Goal: Check status

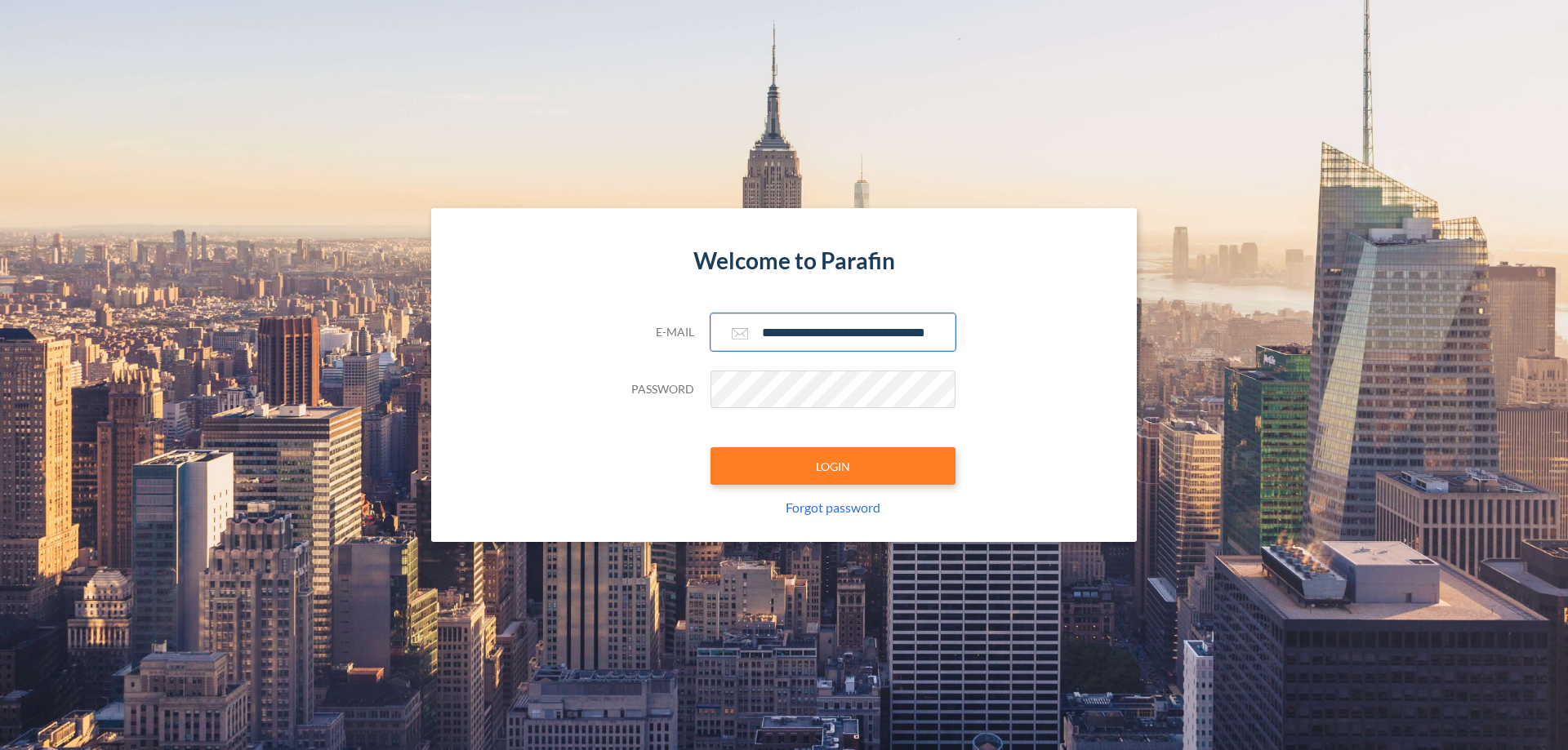
type input "**********"
click at [833, 466] on button "LOGIN" at bounding box center [832, 466] width 245 height 38
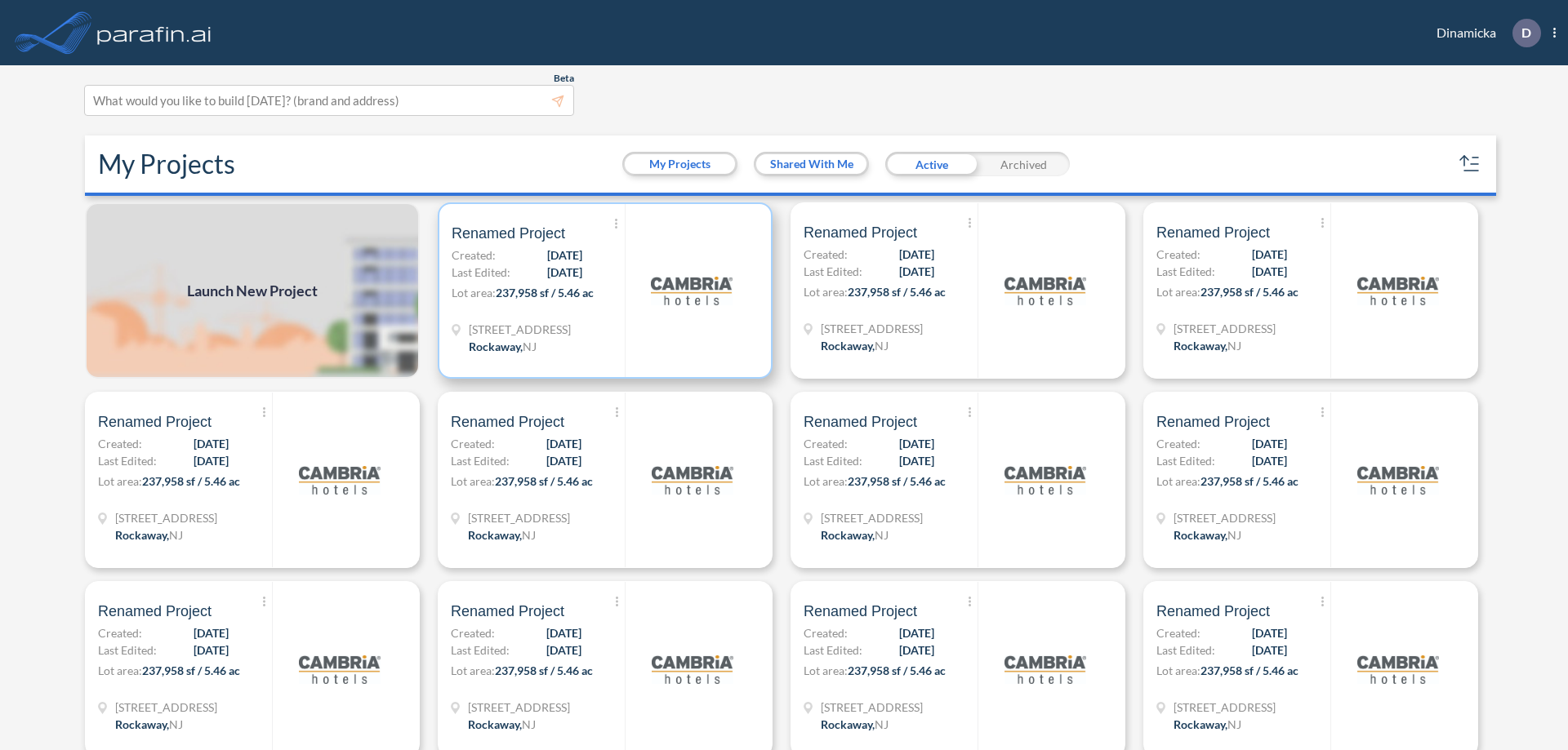
scroll to position [4, 0]
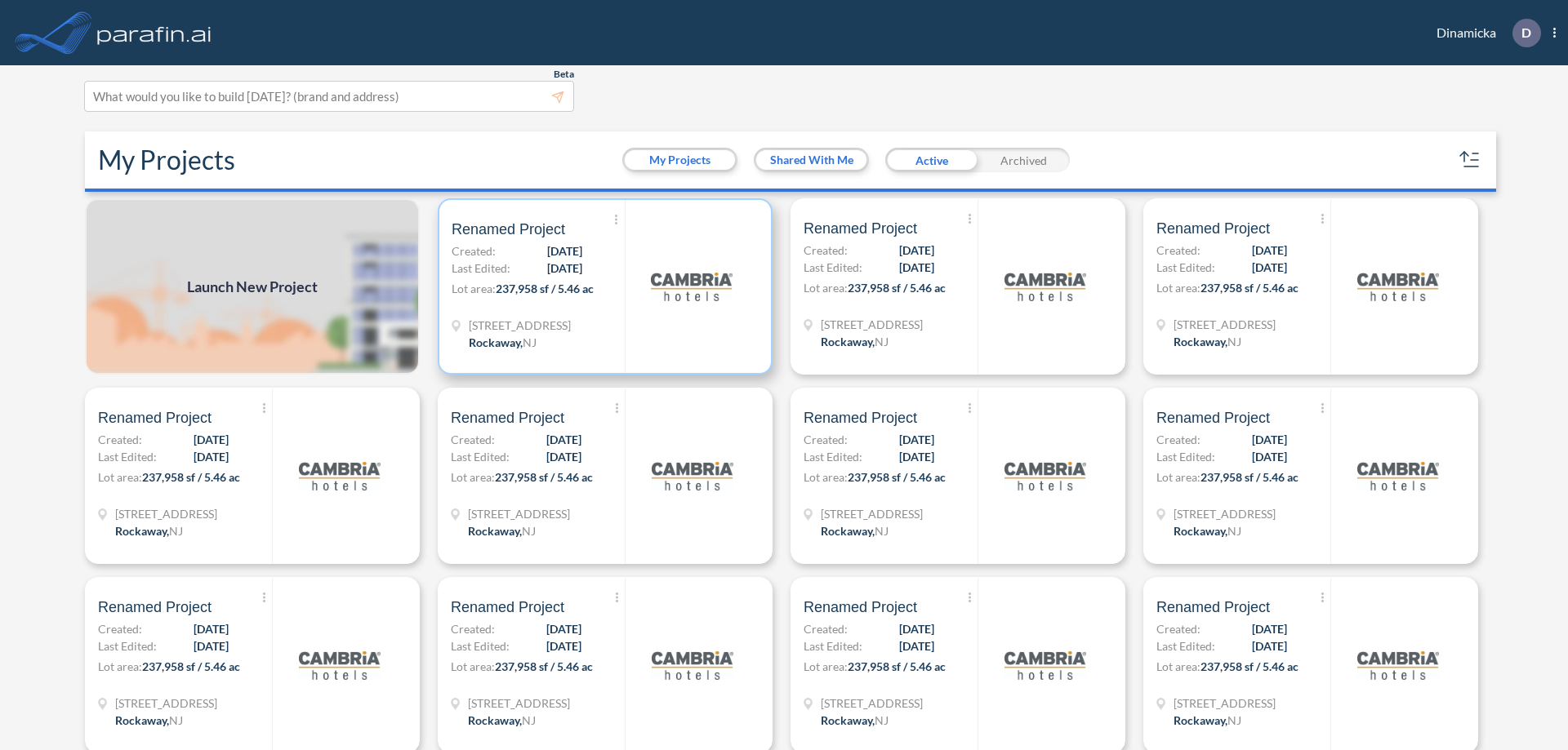
click at [602, 287] on p "Lot area: 237,958 sf / 5.46 ac" at bounding box center [537, 291] width 173 height 24
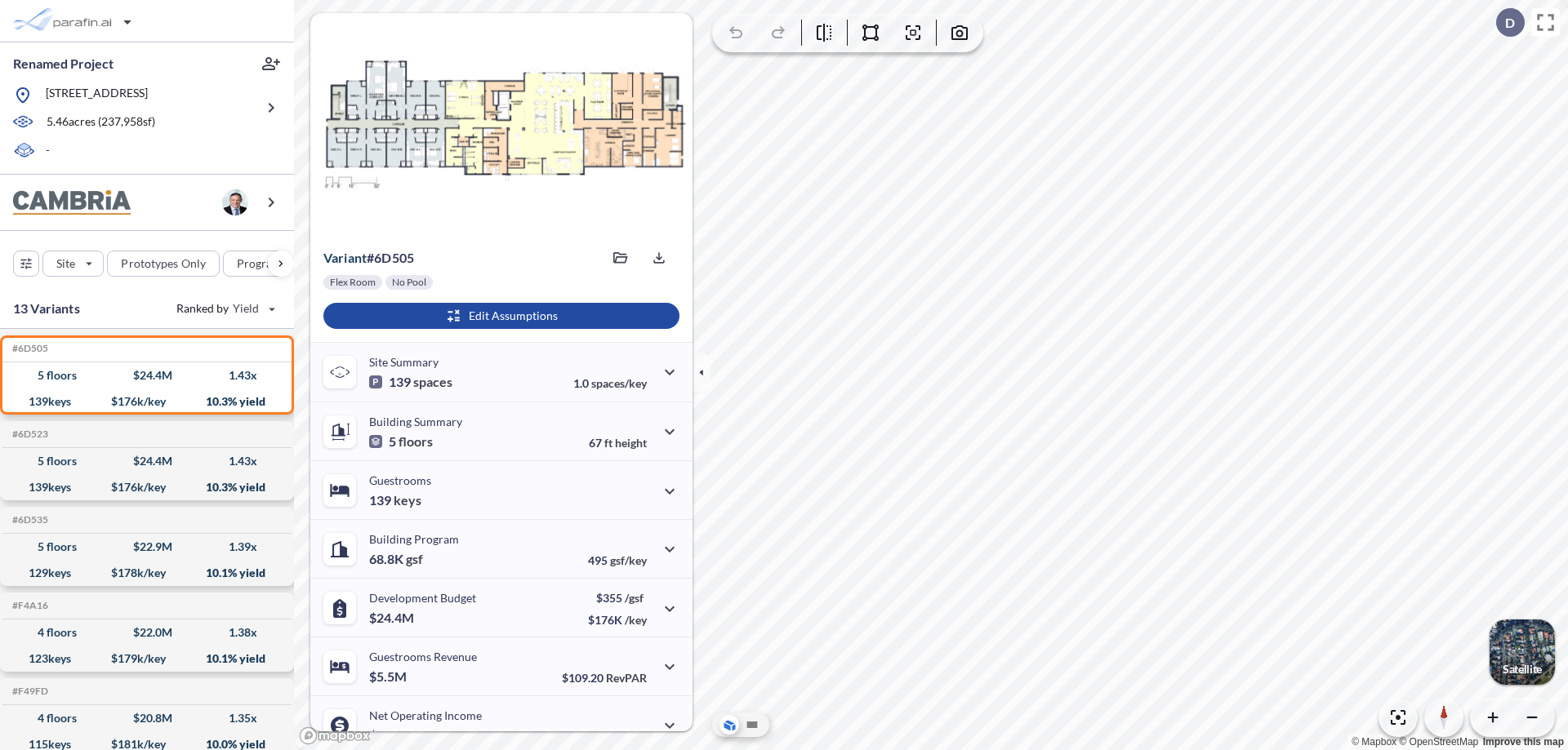
scroll to position [83, 0]
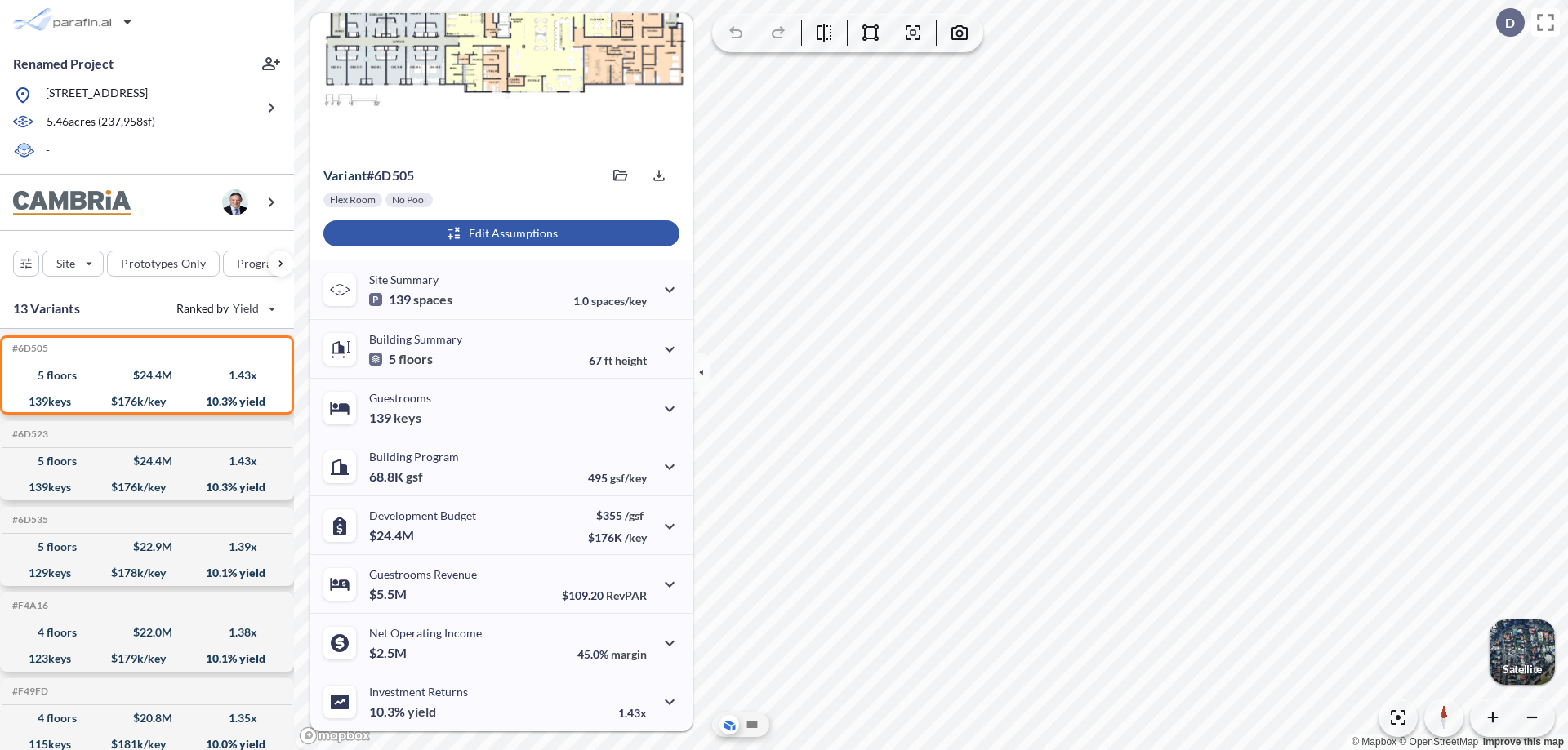
click at [499, 233] on div "button" at bounding box center [501, 233] width 356 height 26
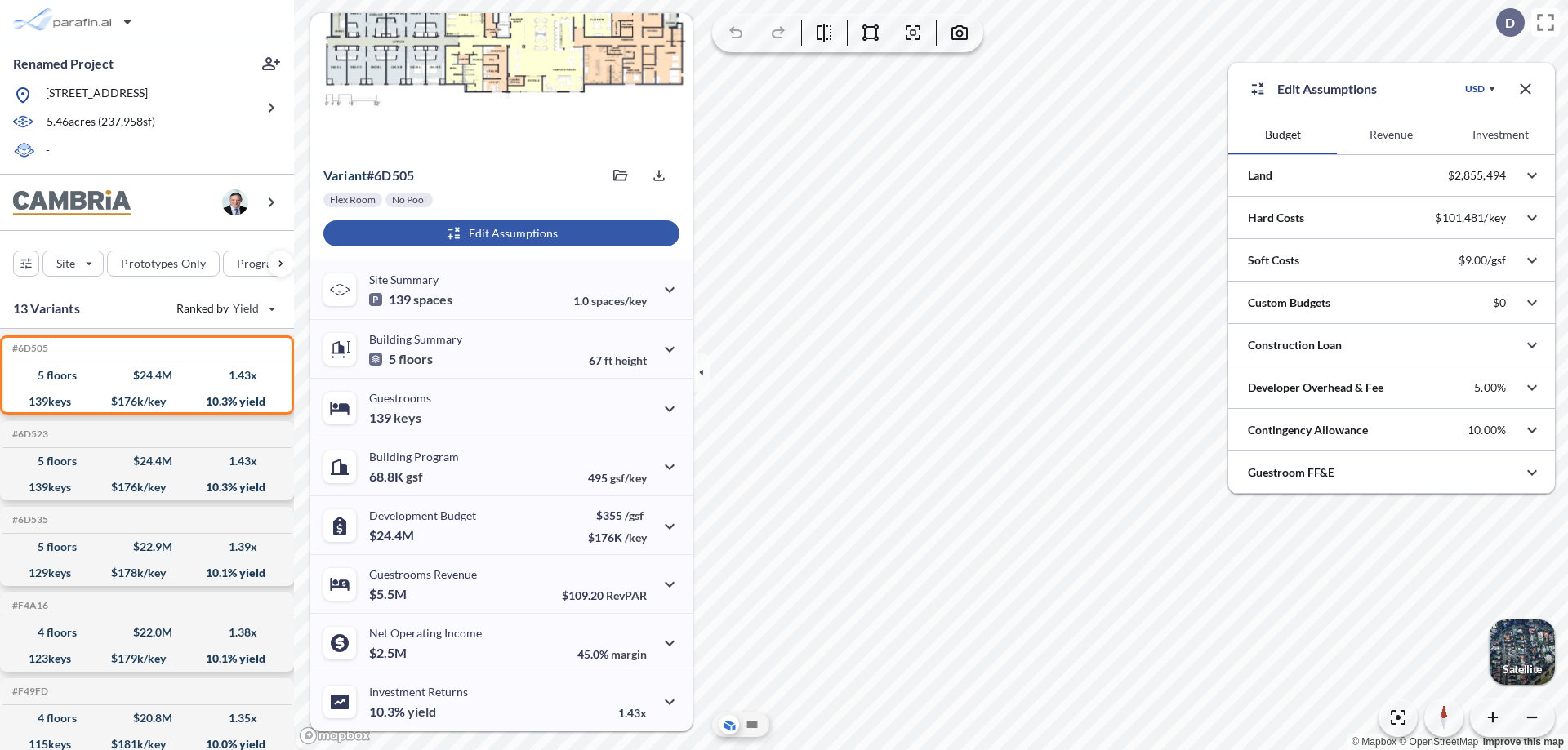
click at [1391, 135] on button "Revenue" at bounding box center [1391, 135] width 109 height 39
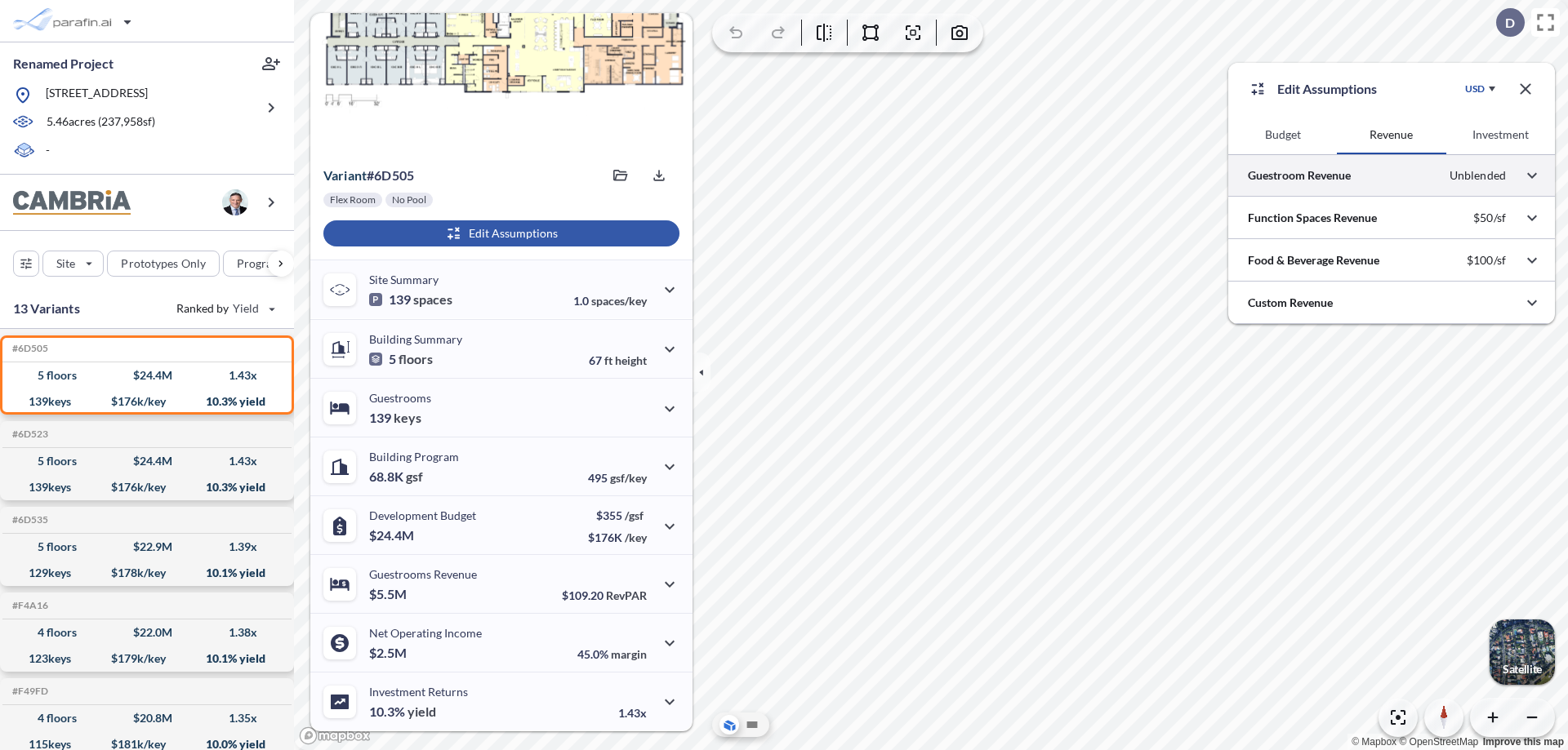
click at [1392, 175] on div at bounding box center [1392, 174] width 327 height 42
